Goal: Information Seeking & Learning: Learn about a topic

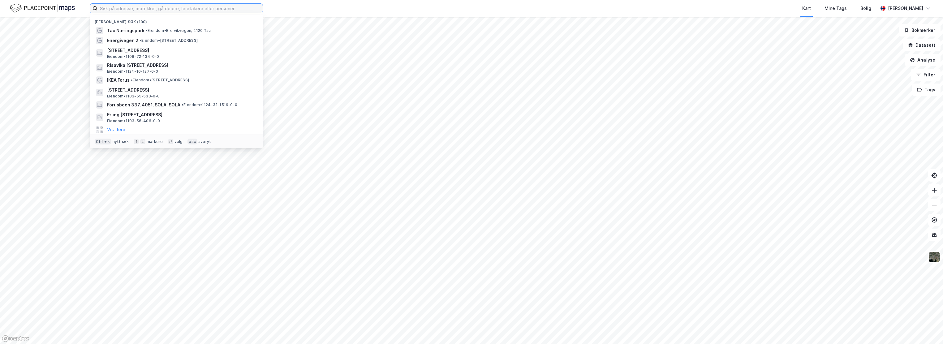
click at [234, 12] on input at bounding box center [179, 8] width 165 height 9
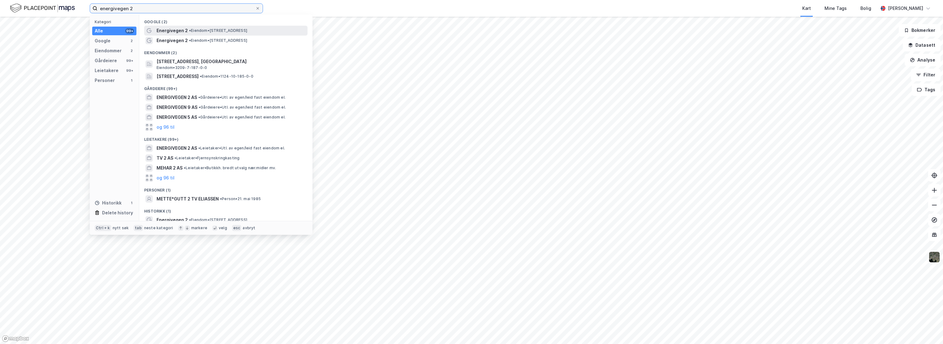
type input "energivegen 2"
click at [189, 34] on div "Energivegen 2 • Eiendom • [STREET_ADDRESS]" at bounding box center [232, 30] width 150 height 7
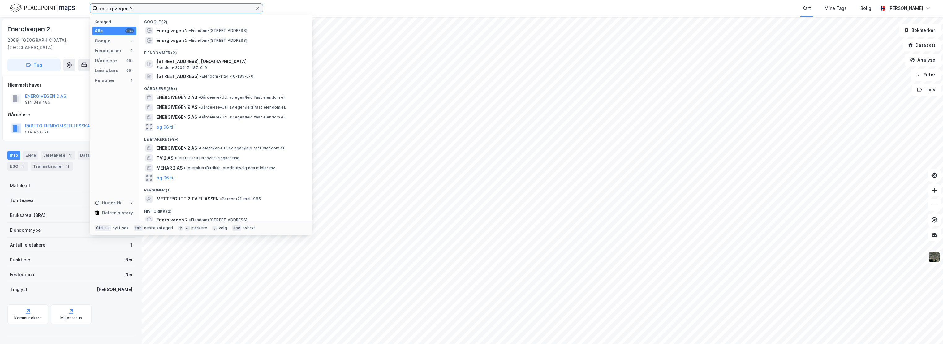
click at [182, 11] on input "energivegen 2" at bounding box center [176, 8] width 158 height 9
click at [170, 41] on span "Energivegen 2" at bounding box center [172, 40] width 31 height 7
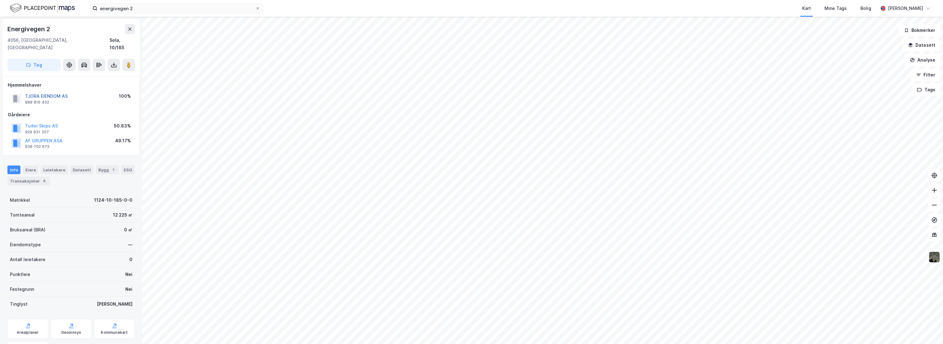
click at [0, 0] on button "TJORA EIENDOM AS" at bounding box center [0, 0] width 0 height 0
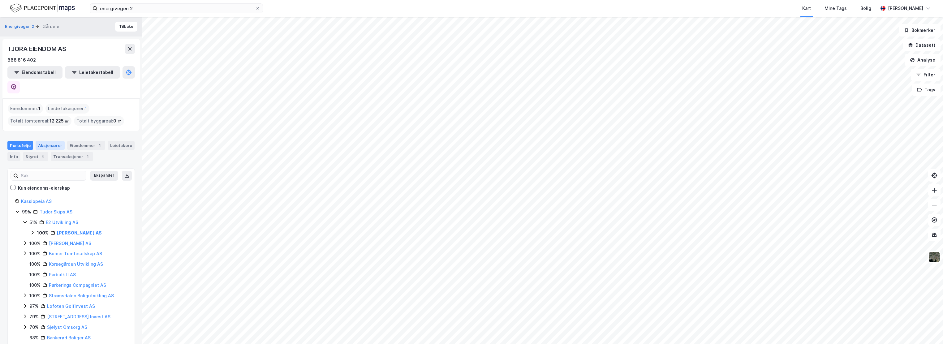
click at [51, 141] on div "Aksjonærer" at bounding box center [50, 145] width 29 height 9
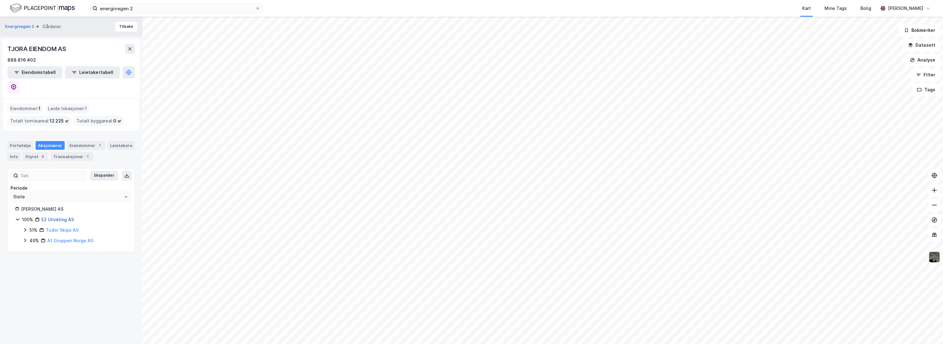
click at [61, 217] on link "E2 Utvikling AS" at bounding box center [57, 219] width 32 height 5
click at [97, 142] on div "1" at bounding box center [100, 145] width 6 height 6
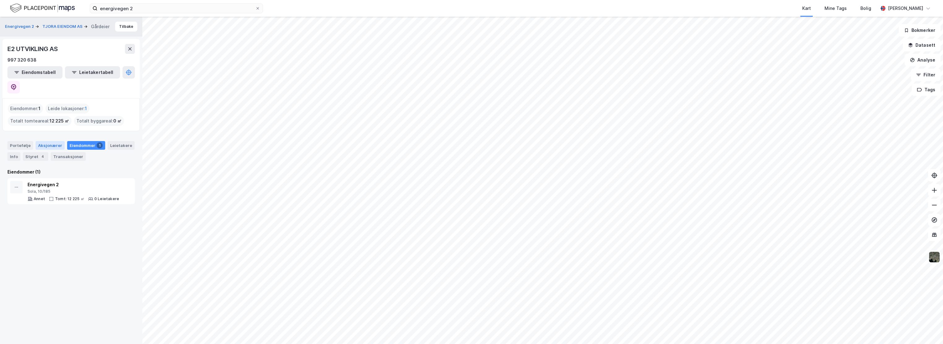
click at [41, 141] on div "Aksjonærer" at bounding box center [50, 145] width 29 height 9
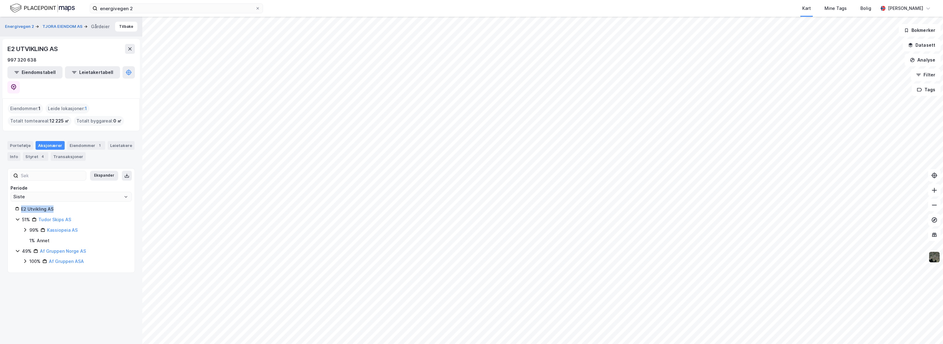
drag, startPoint x: 52, startPoint y: 192, endPoint x: 20, endPoint y: 191, distance: 31.6
click at [20, 205] on div "E2 Utvikling AS" at bounding box center [71, 208] width 112 height 7
copy div "E2 Utvikling AS"
click at [58, 24] on button "TJORA EIENDOM AS" at bounding box center [62, 27] width 41 height 6
click at [77, 141] on div "Eiendommer 1" at bounding box center [86, 145] width 38 height 9
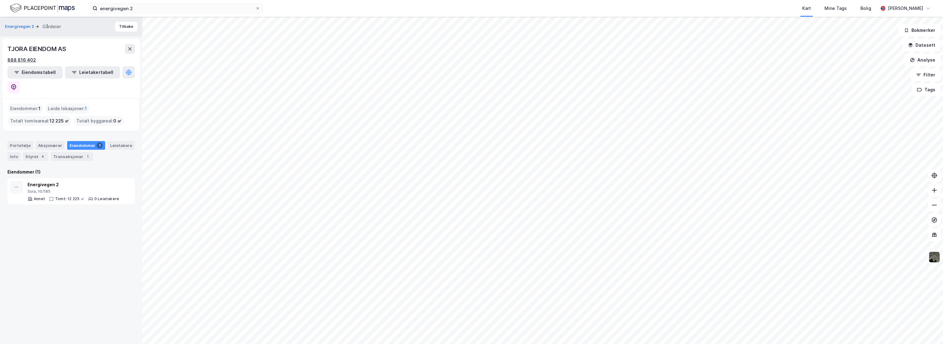
click at [23, 59] on div "888 816 402" at bounding box center [21, 59] width 28 height 7
